Goal: Task Accomplishment & Management: Manage account settings

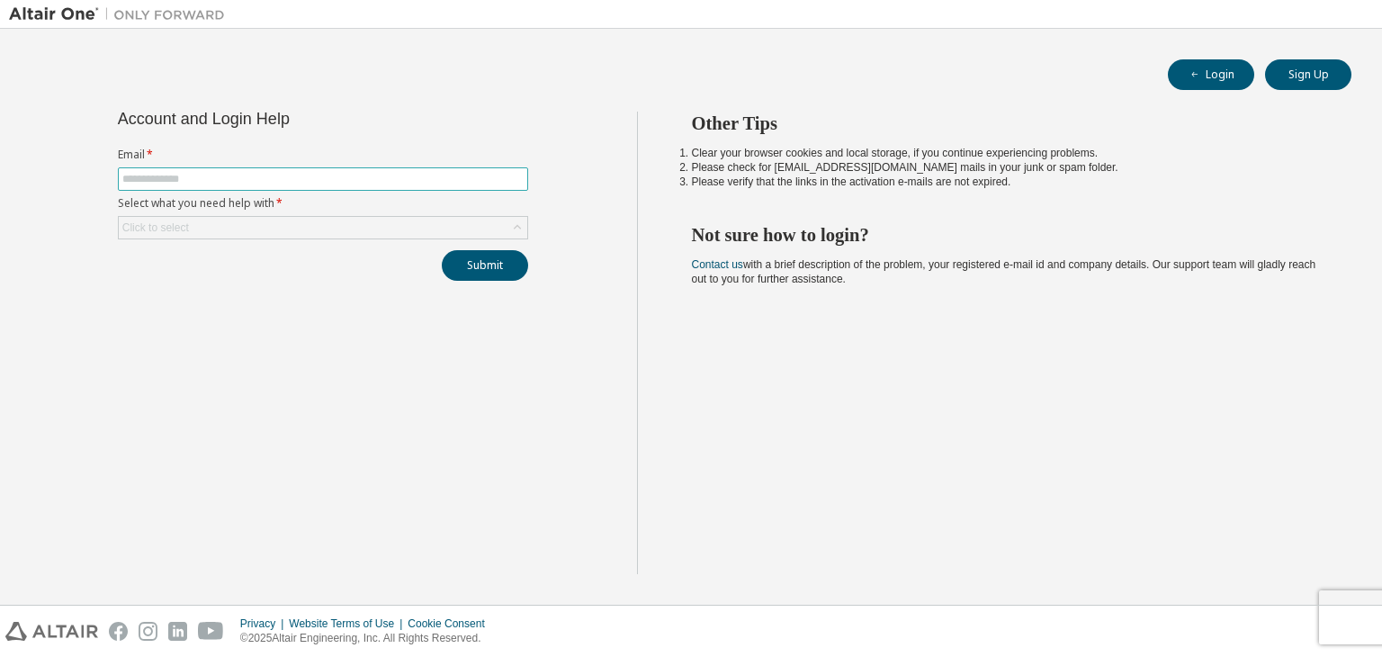
click at [437, 174] on input "text" at bounding box center [322, 179] width 401 height 14
type input "**********"
click at [364, 218] on div "Click to select" at bounding box center [323, 228] width 409 height 22
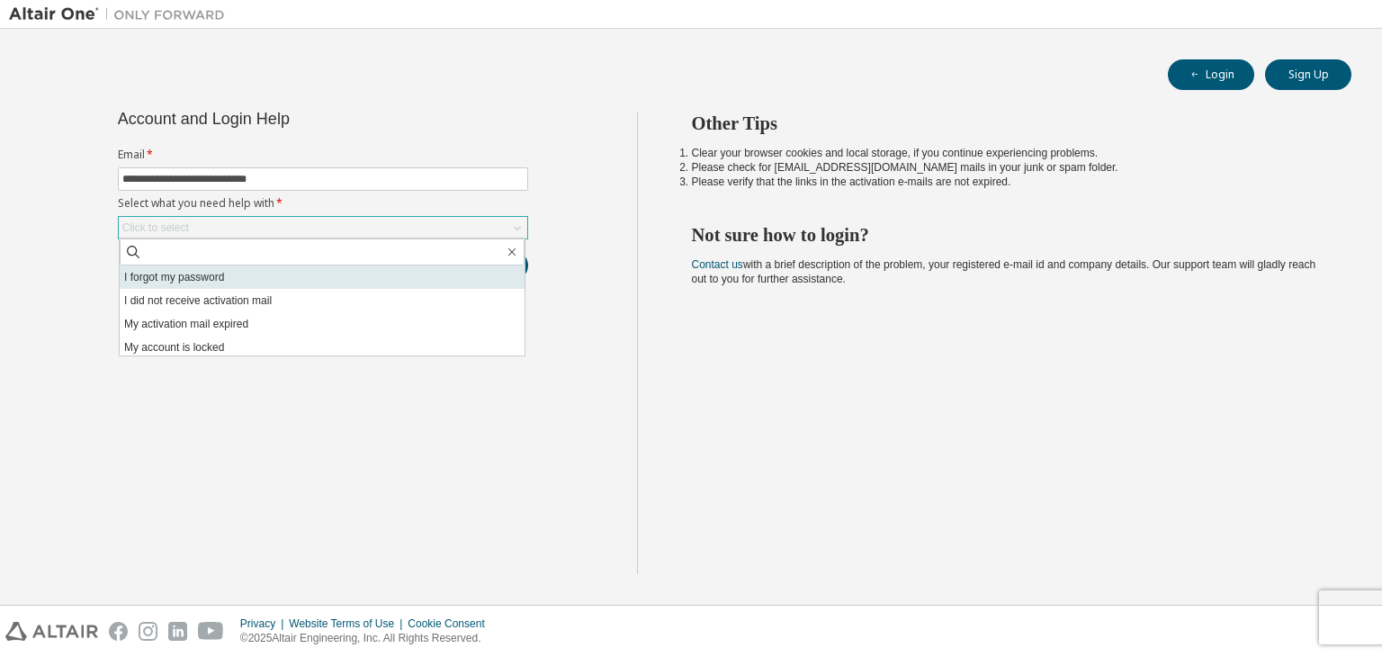
click at [343, 274] on li "I forgot my password" at bounding box center [322, 276] width 405 height 23
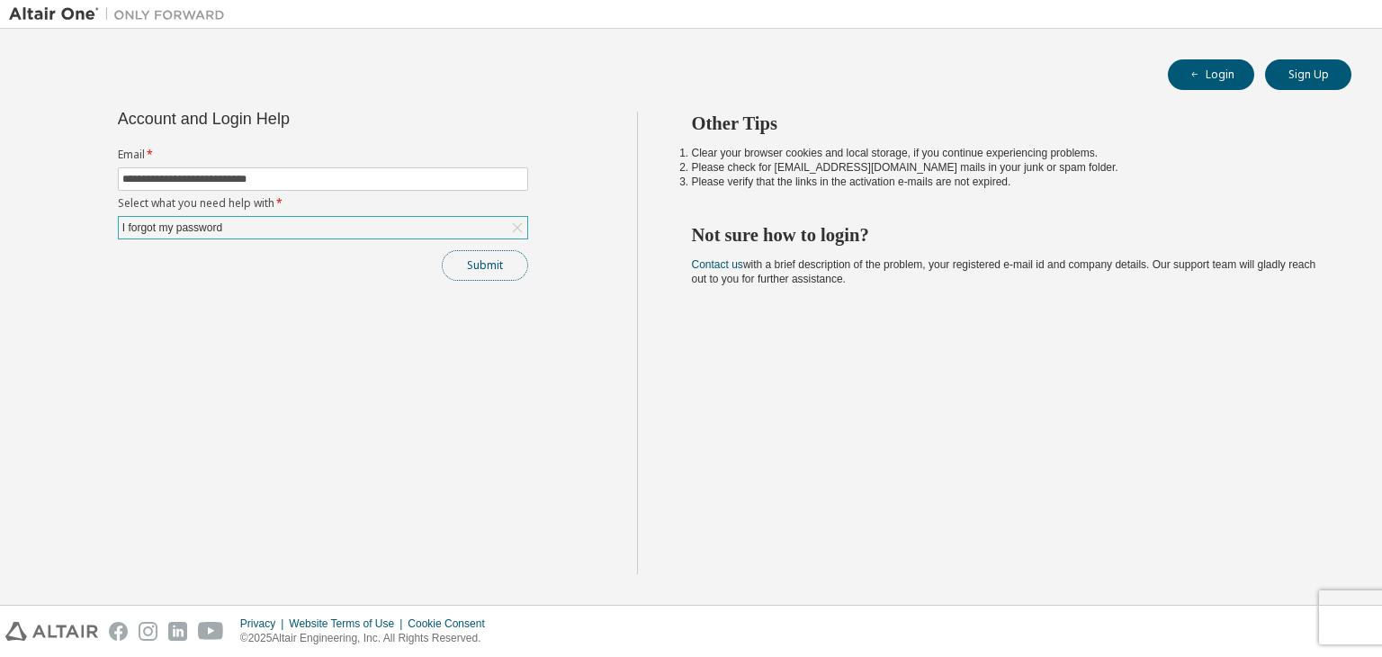
click at [451, 274] on button "Submit" at bounding box center [485, 265] width 86 height 31
click at [466, 260] on button "Submit" at bounding box center [485, 265] width 86 height 31
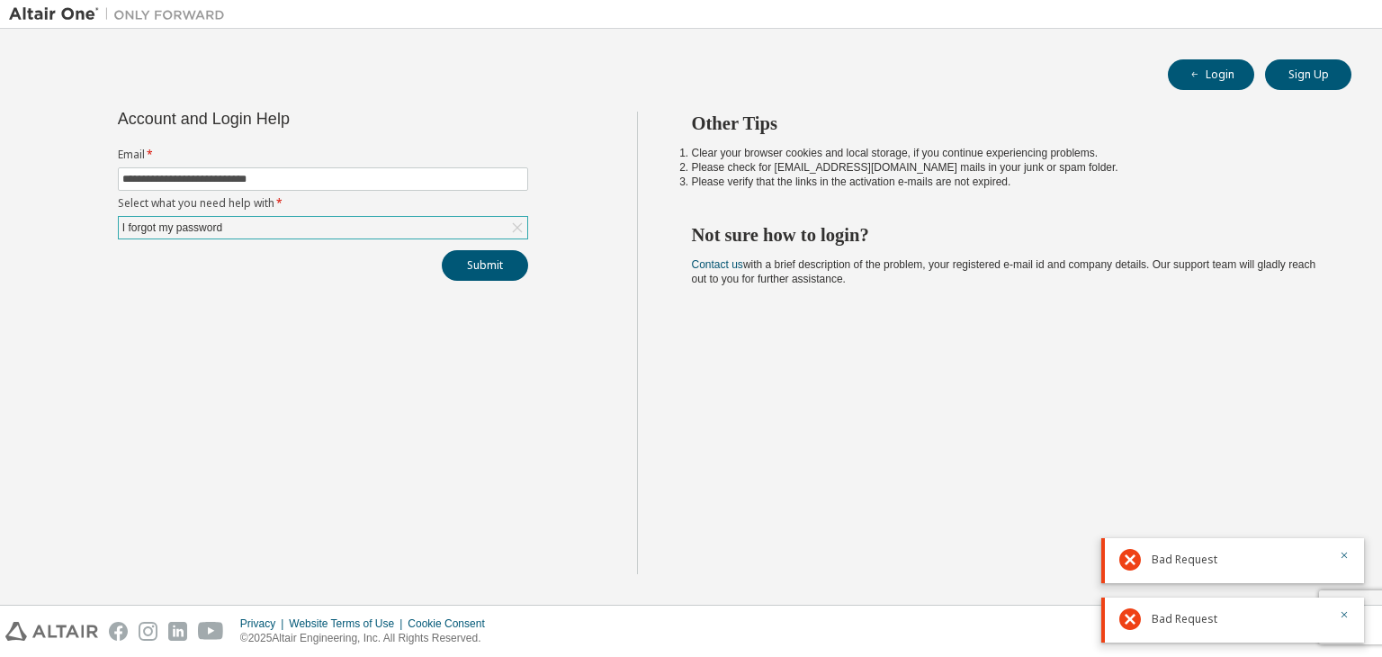
click at [486, 230] on div "I forgot my password" at bounding box center [323, 228] width 409 height 22
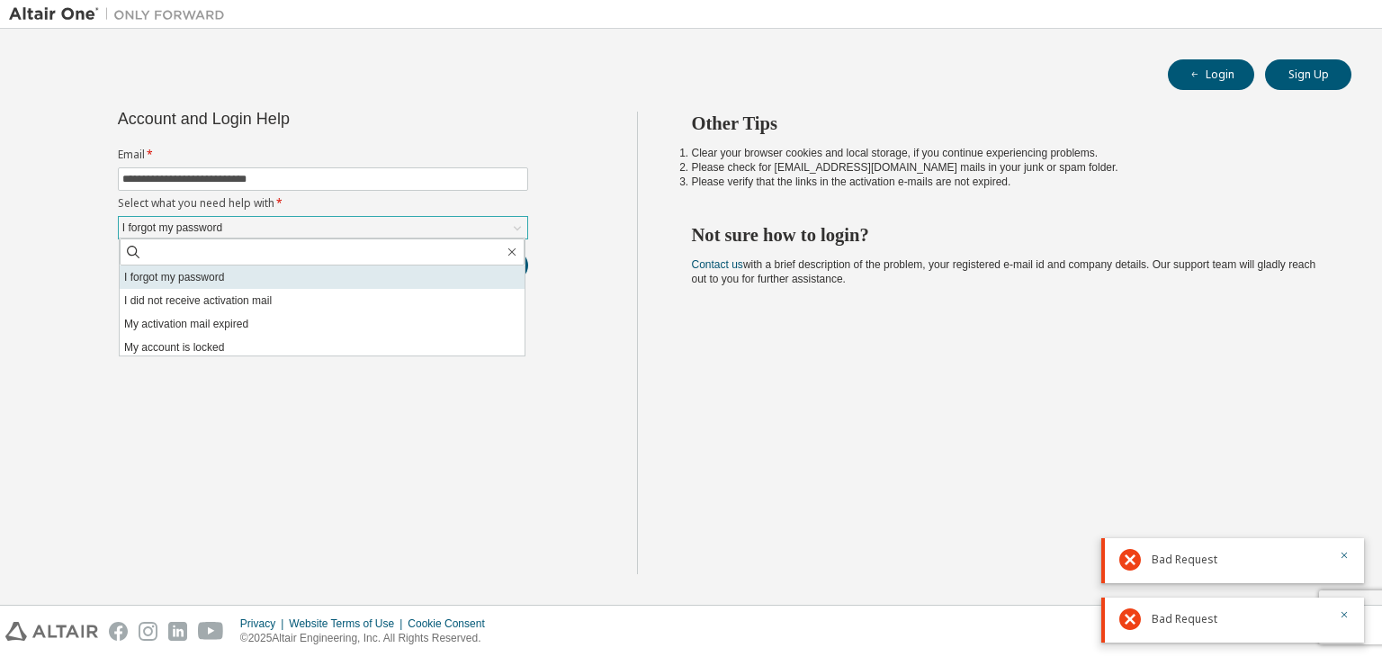
click at [404, 270] on li "I forgot my password" at bounding box center [322, 276] width 405 height 23
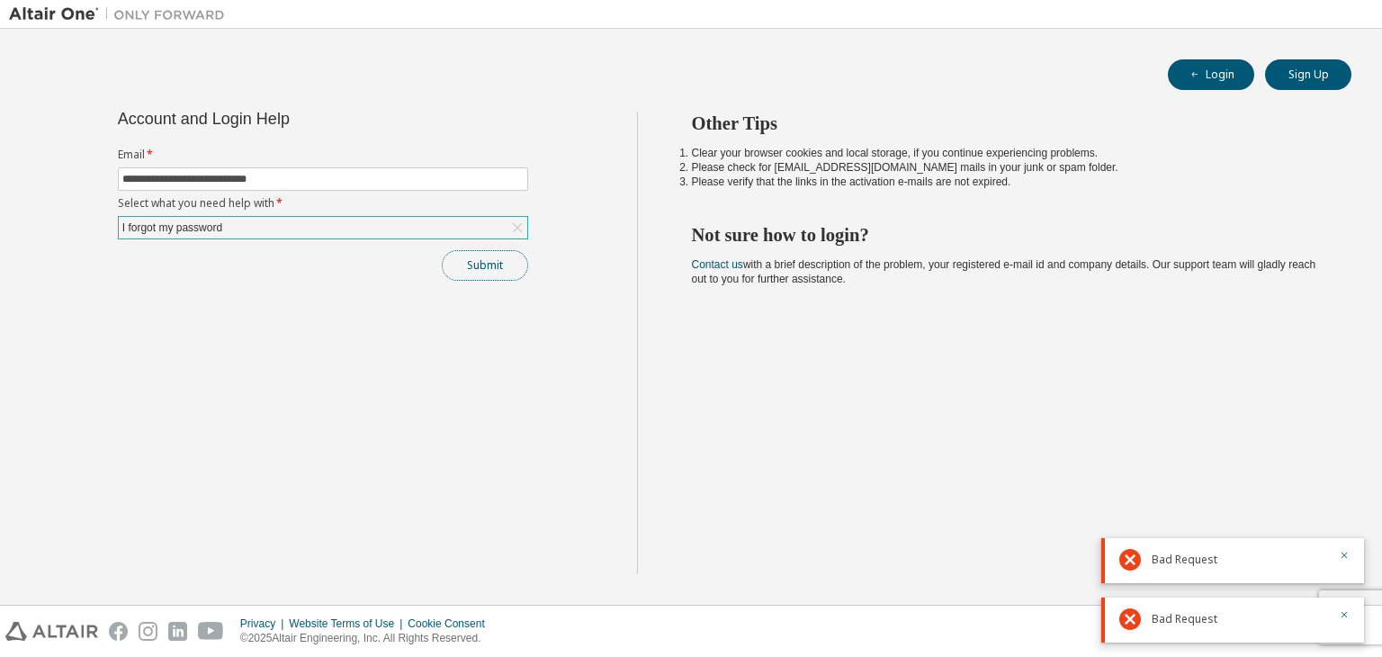
click at [464, 266] on button "Submit" at bounding box center [485, 265] width 86 height 31
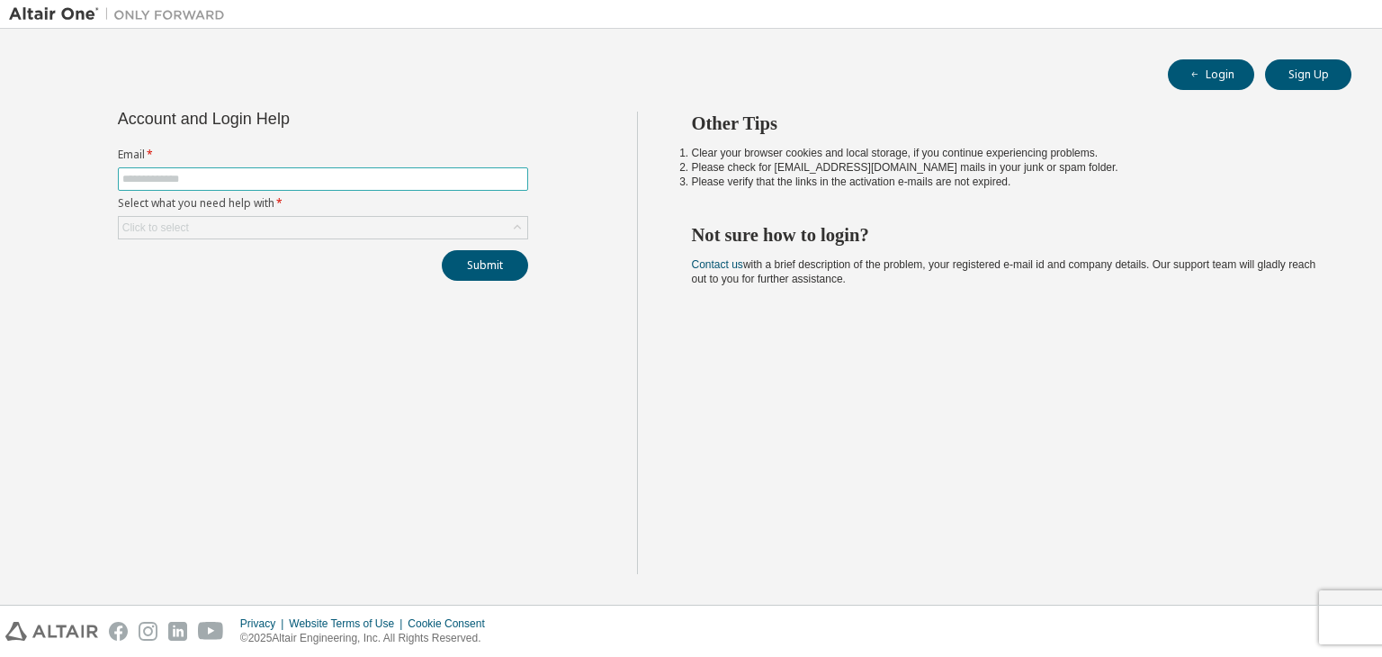
click at [328, 180] on input "text" at bounding box center [322, 179] width 401 height 14
type input "**********"
click at [295, 231] on div "Click to select" at bounding box center [323, 228] width 409 height 22
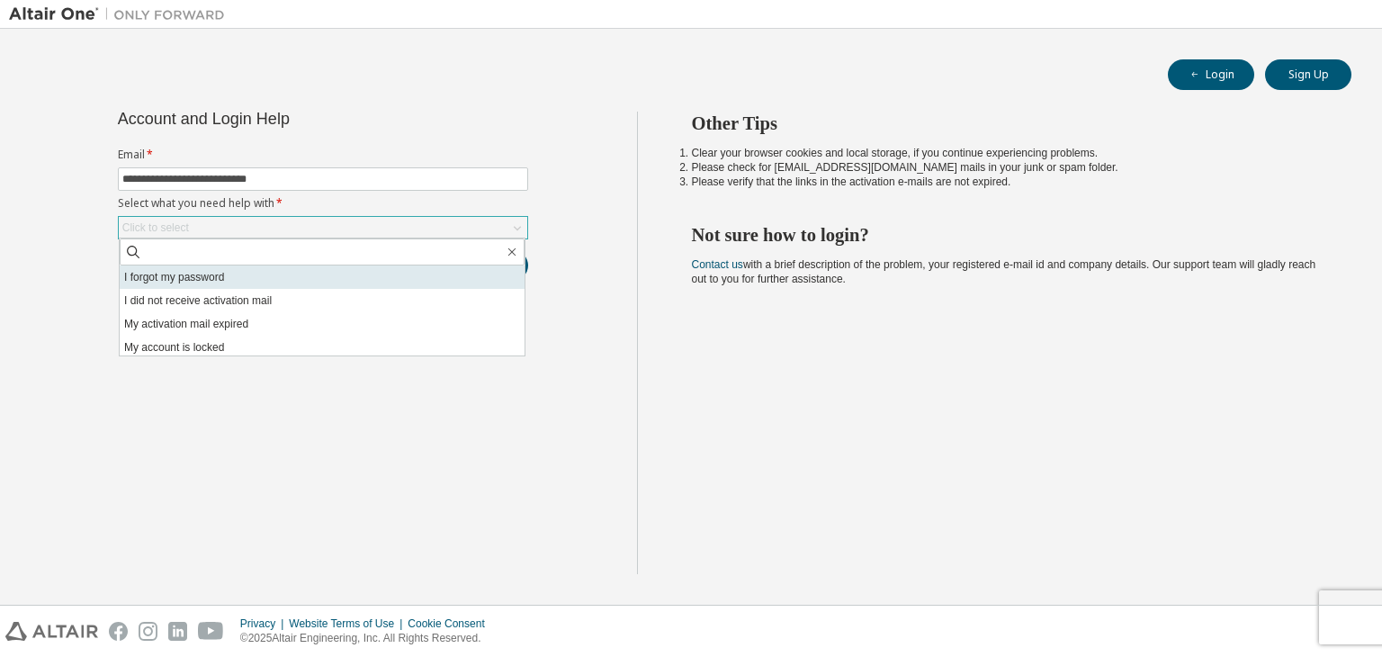
click at [274, 281] on li "I forgot my password" at bounding box center [322, 276] width 405 height 23
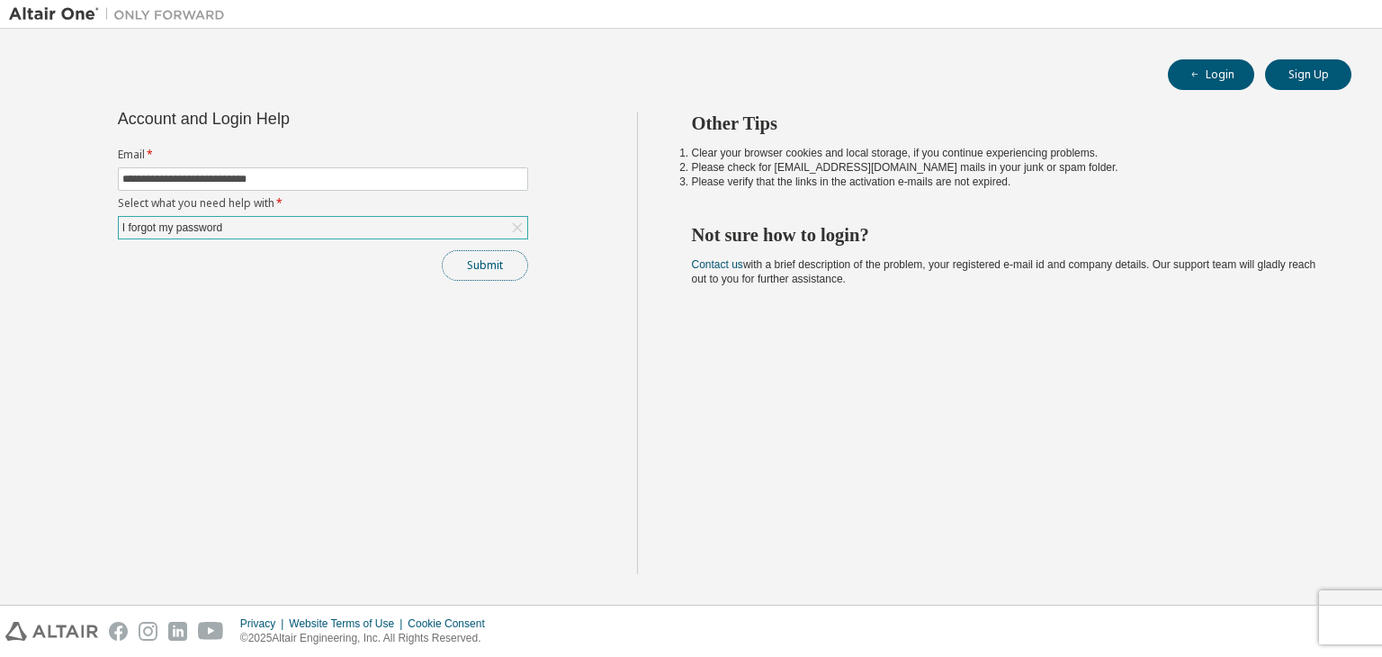
click at [490, 253] on button "Submit" at bounding box center [485, 265] width 86 height 31
click at [1345, 611] on icon "button" at bounding box center [1344, 614] width 11 height 11
click at [1344, 615] on div "Privacy Website Terms of Use Cookie Consent © 2025 Altair Engineering, Inc. All…" at bounding box center [691, 631] width 1382 height 51
click at [1348, 624] on div "Privacy Website Terms of Use Cookie Consent © 2025 Altair Engineering, Inc. All…" at bounding box center [691, 631] width 1382 height 51
click at [1221, 75] on button "Login" at bounding box center [1211, 74] width 86 height 31
